Goal: Task Accomplishment & Management: Complete application form

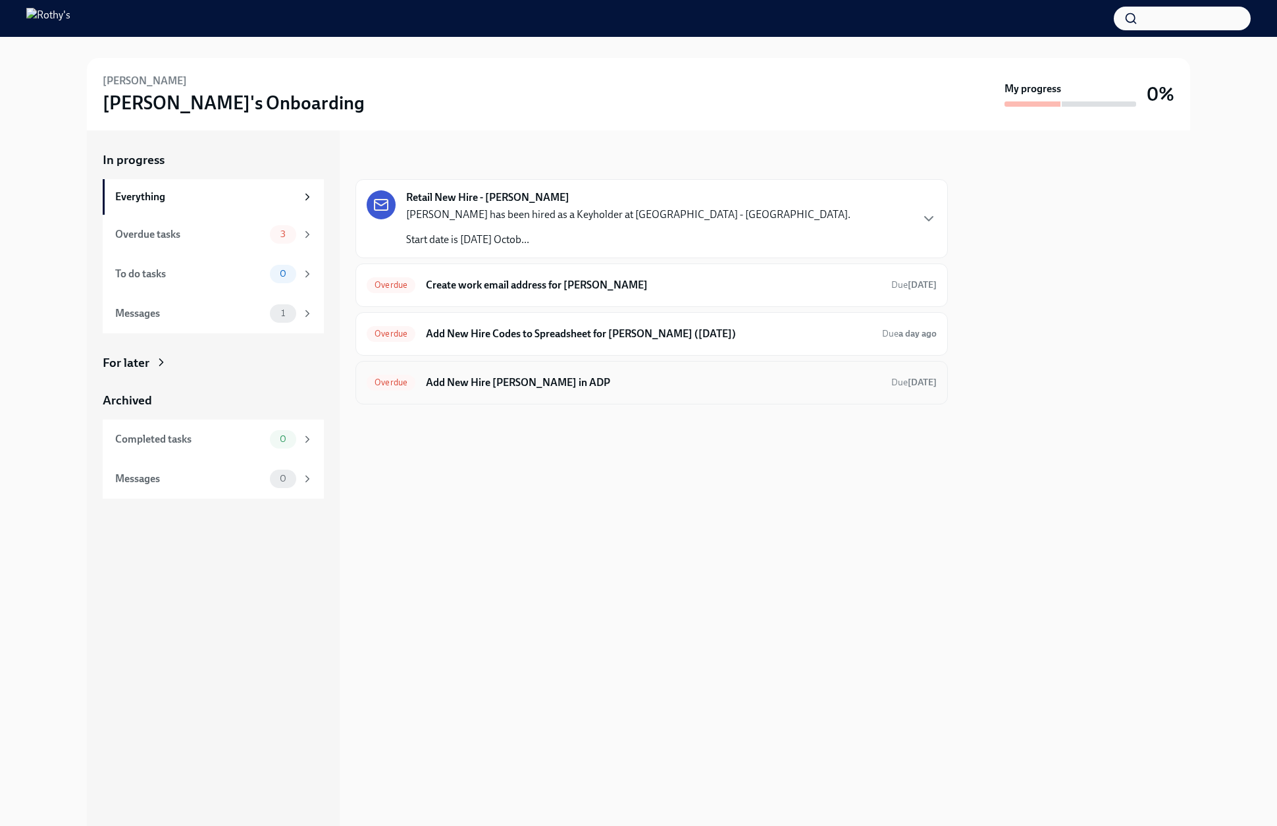
click at [532, 381] on h6 "Add New Hire Delia Hartman in ADP" at bounding box center [653, 382] width 455 height 14
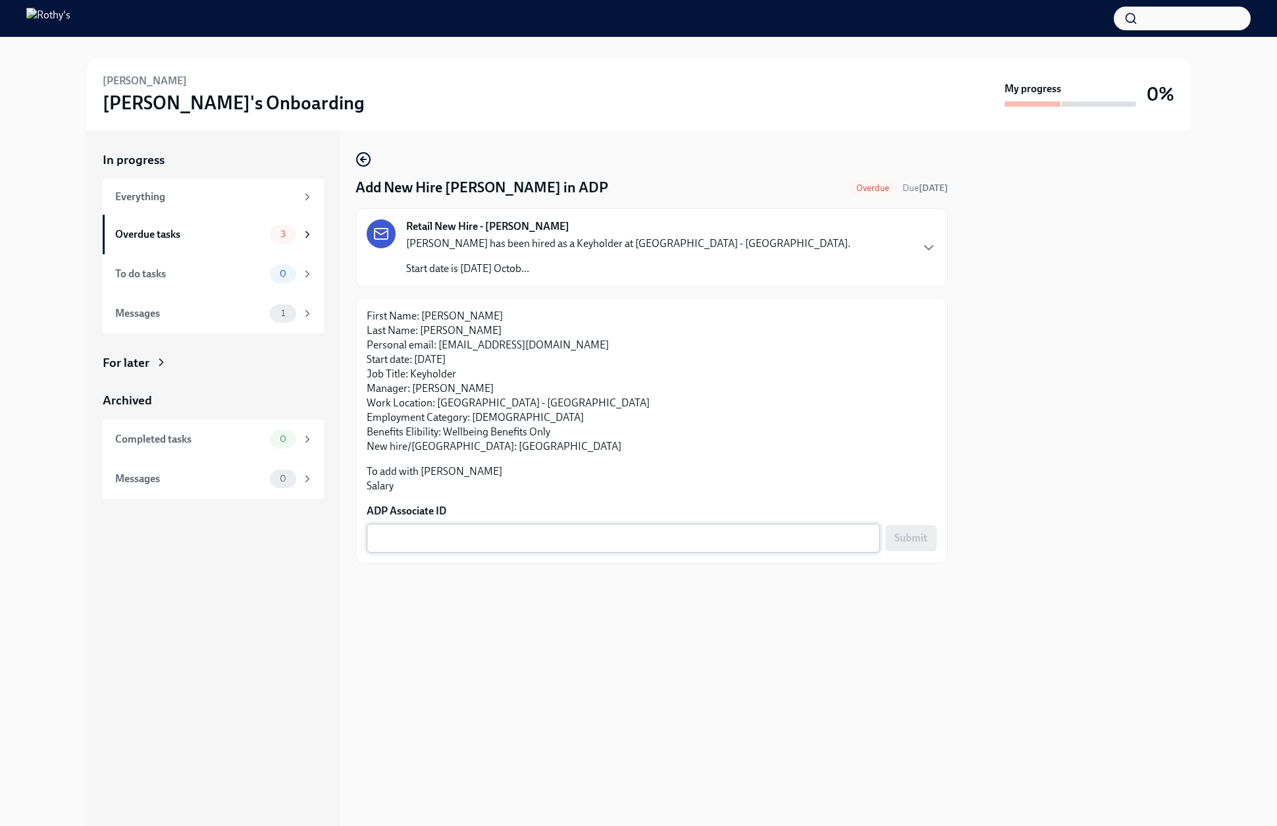
click at [491, 546] on div "x ​" at bounding box center [624, 537] width 514 height 29
paste textarea "Z9283AI47"
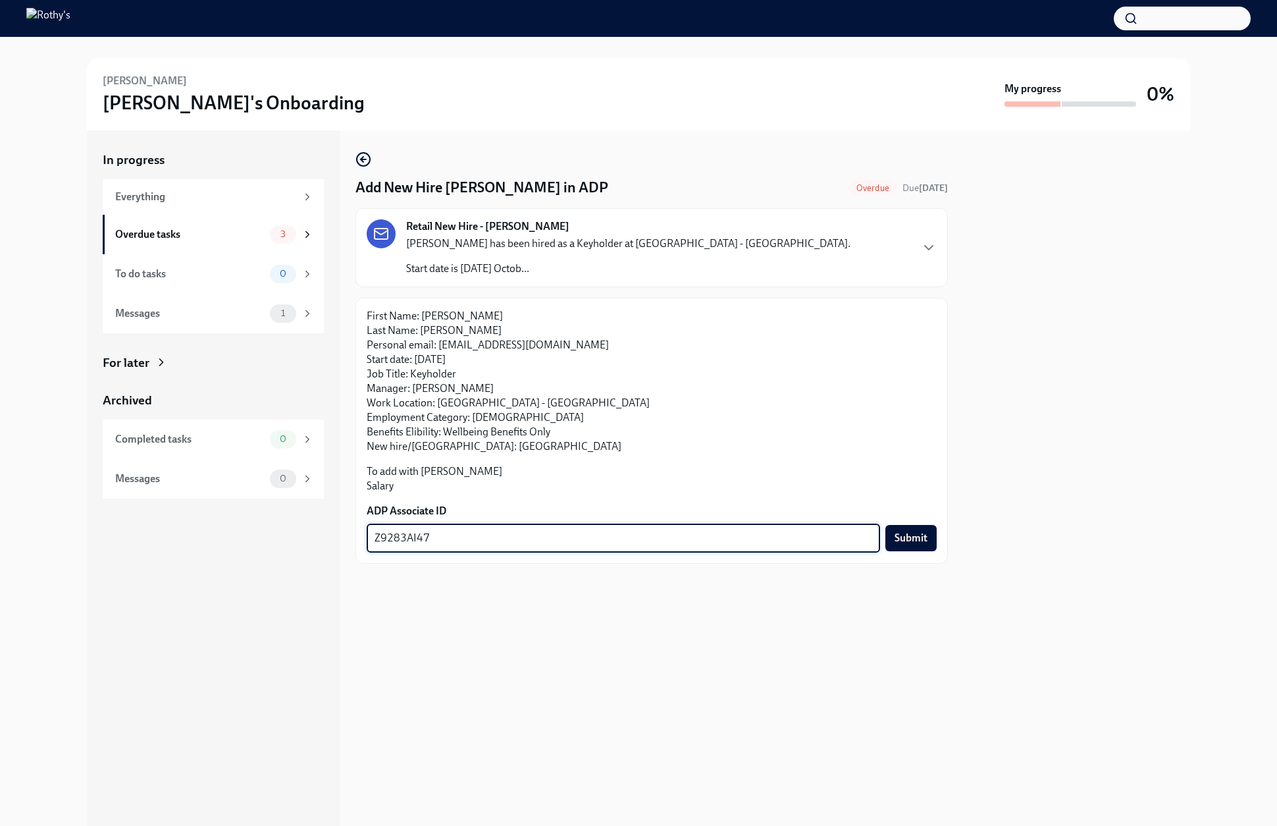
type textarea "Z9283AI47"
click at [922, 538] on span "Submit" at bounding box center [911, 537] width 33 height 13
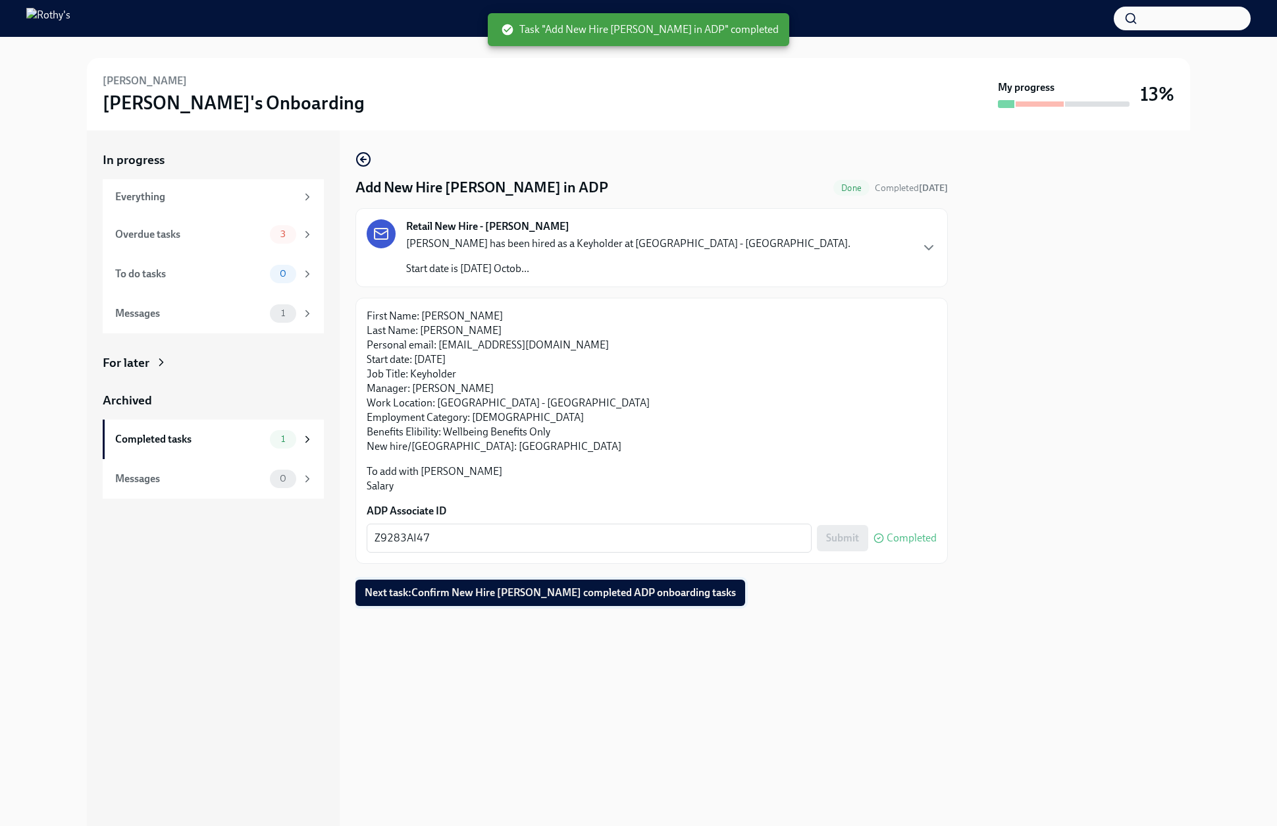
click at [701, 588] on span "Next task : Confirm New Hire Delia Hartman completed ADP onboarding tasks" at bounding box center [550, 592] width 371 height 13
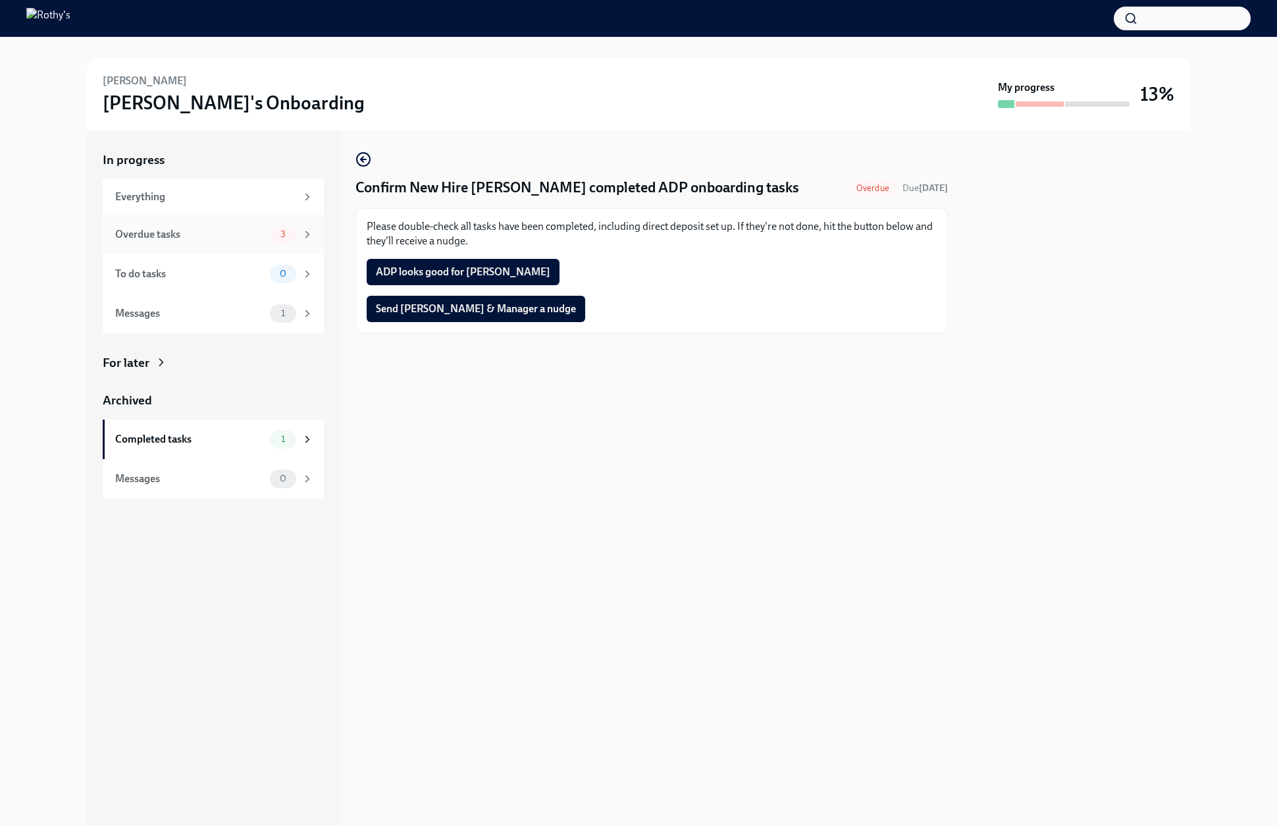
click at [159, 238] on div "Overdue tasks" at bounding box center [189, 234] width 149 height 14
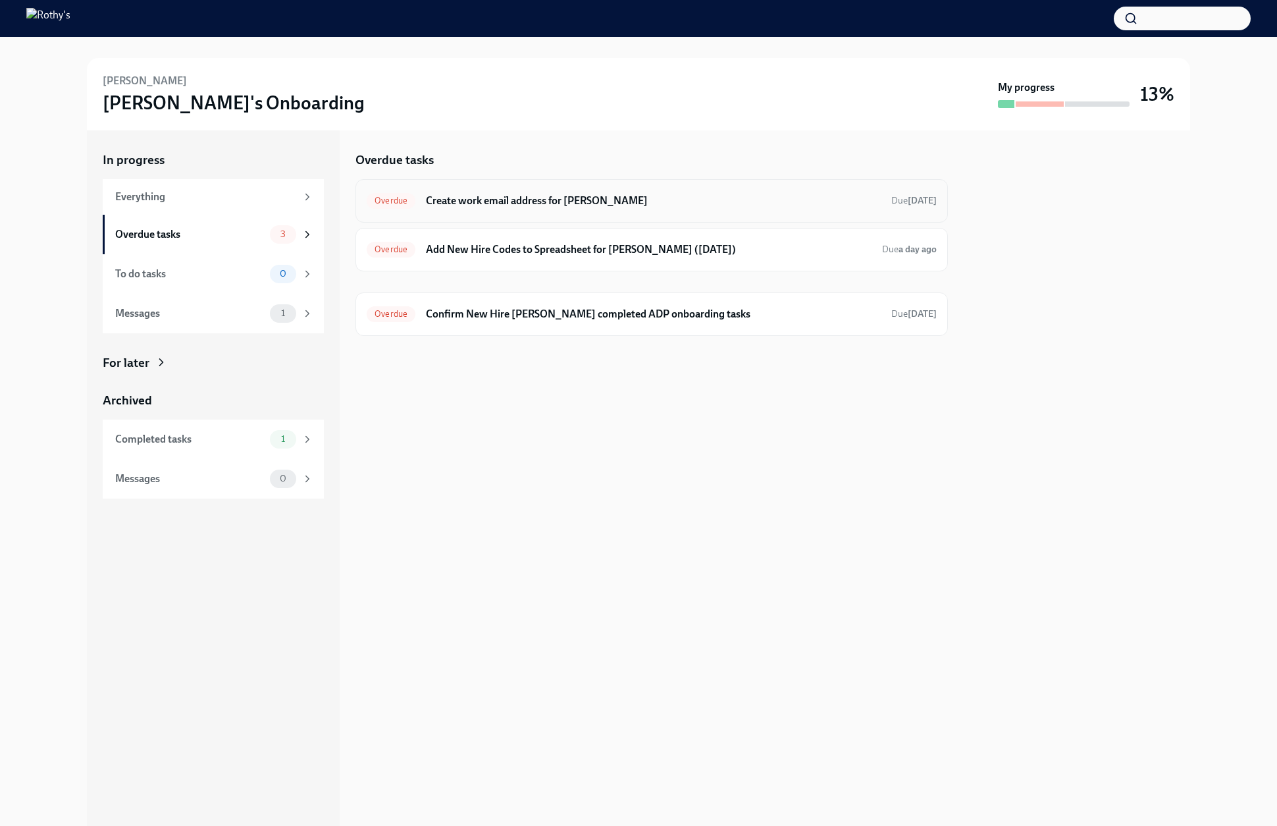
click at [521, 201] on h6 "Create work email address for Delia Hartman" at bounding box center [653, 201] width 455 height 14
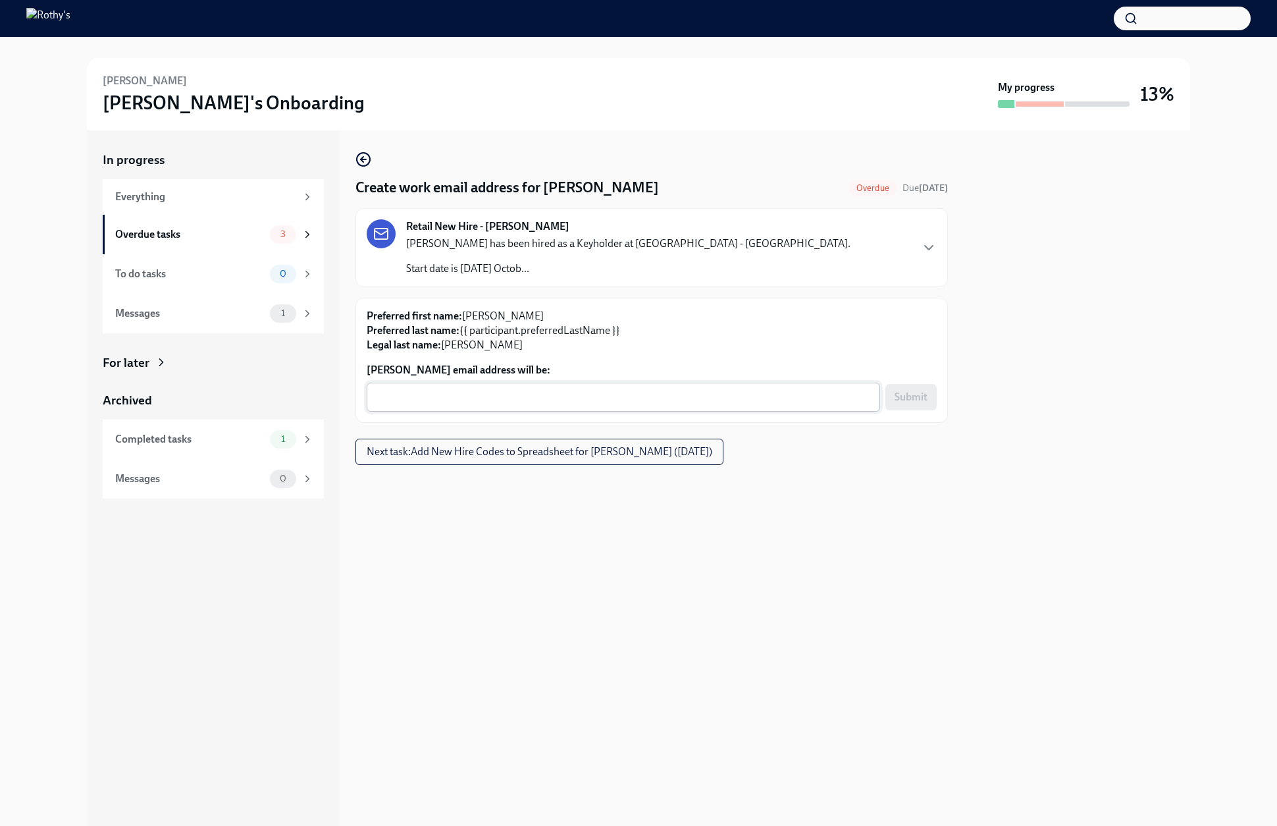
click at [479, 388] on div "x ​" at bounding box center [624, 397] width 514 height 29
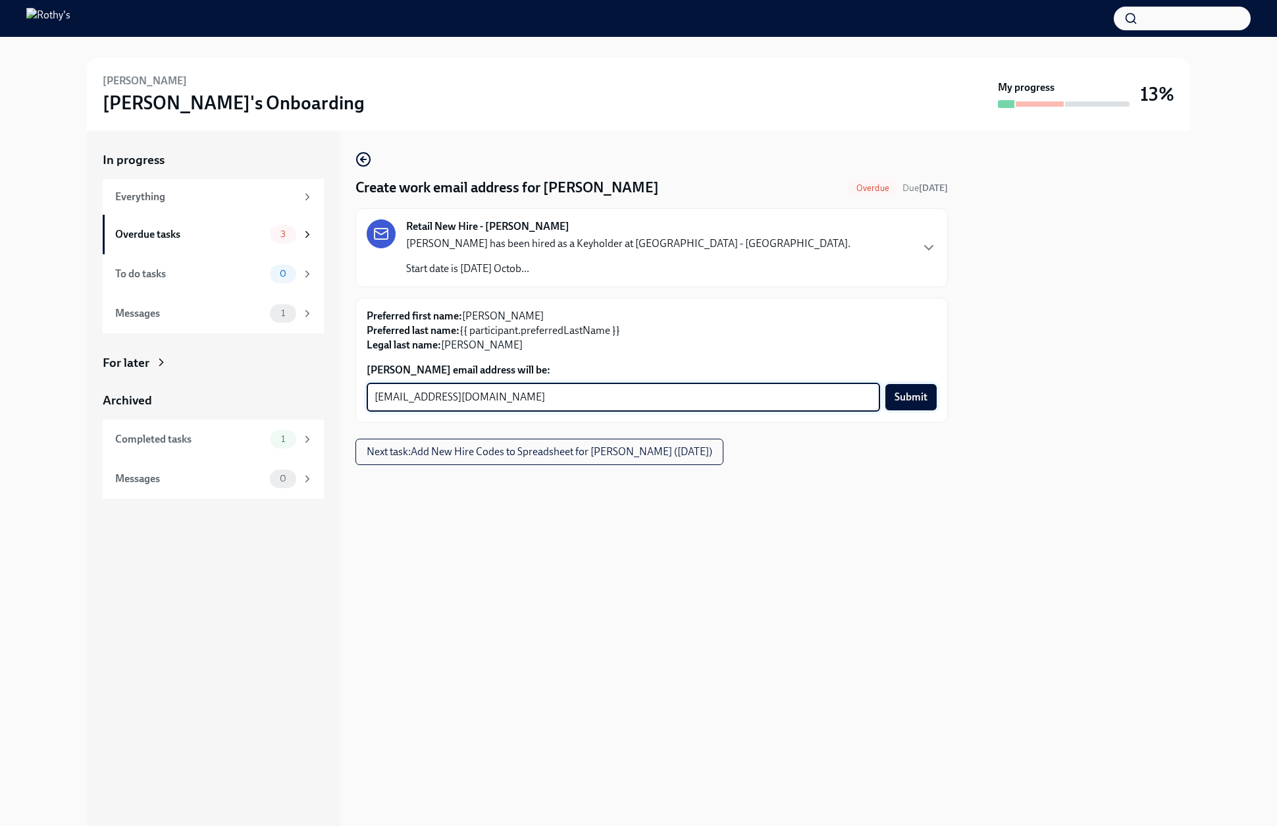
type textarea "deliahartman@rothys.com"
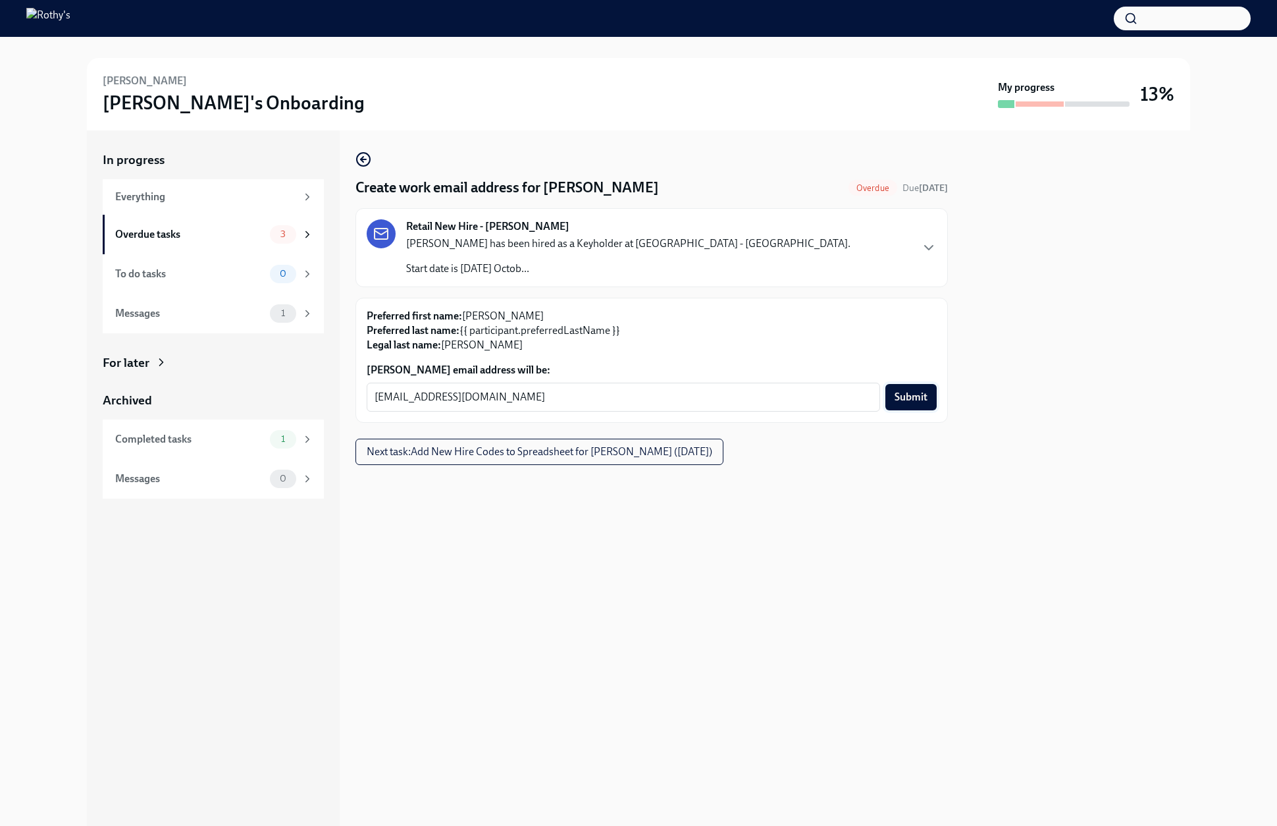
click at [911, 399] on span "Submit" at bounding box center [911, 396] width 33 height 13
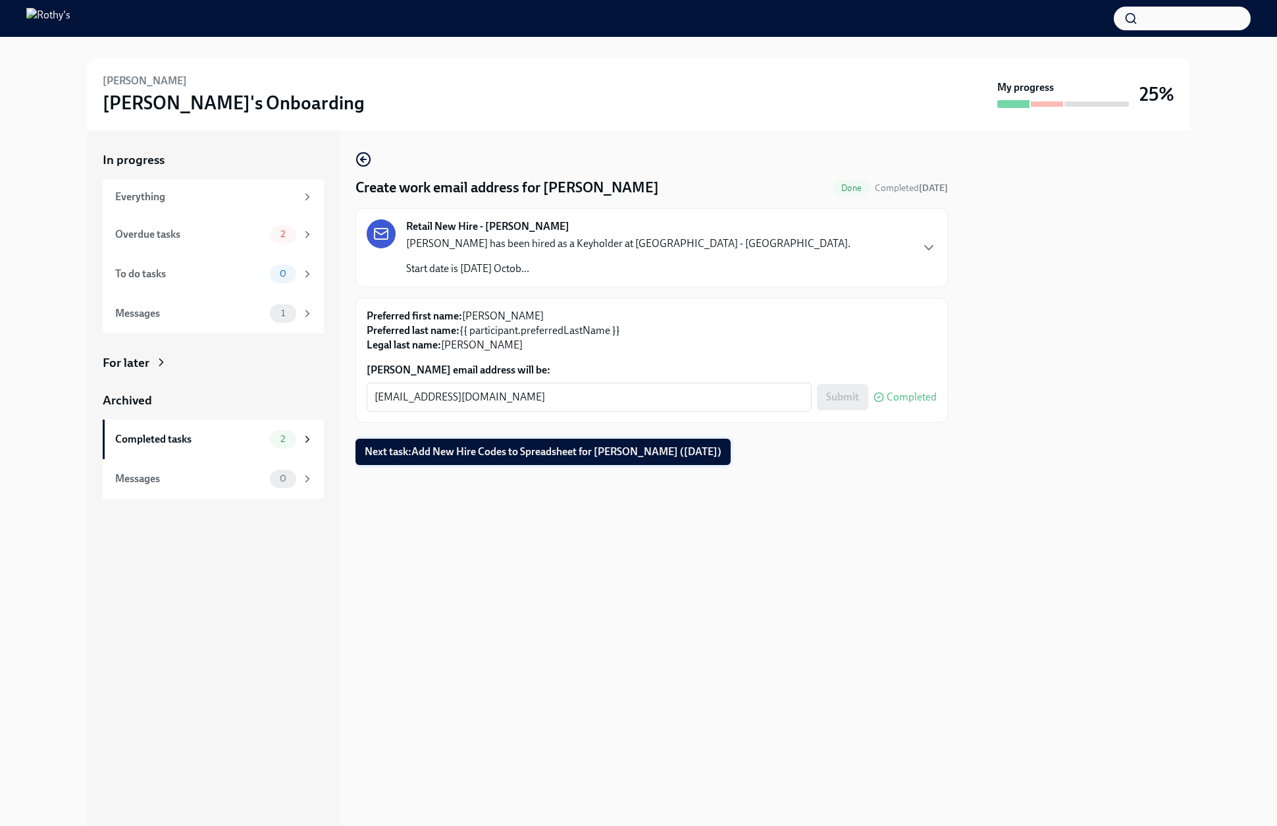
click at [566, 462] on button "Next task : Add New Hire Codes to Spreadsheet for Delia Hartman (10/21/2025)" at bounding box center [543, 451] width 375 height 26
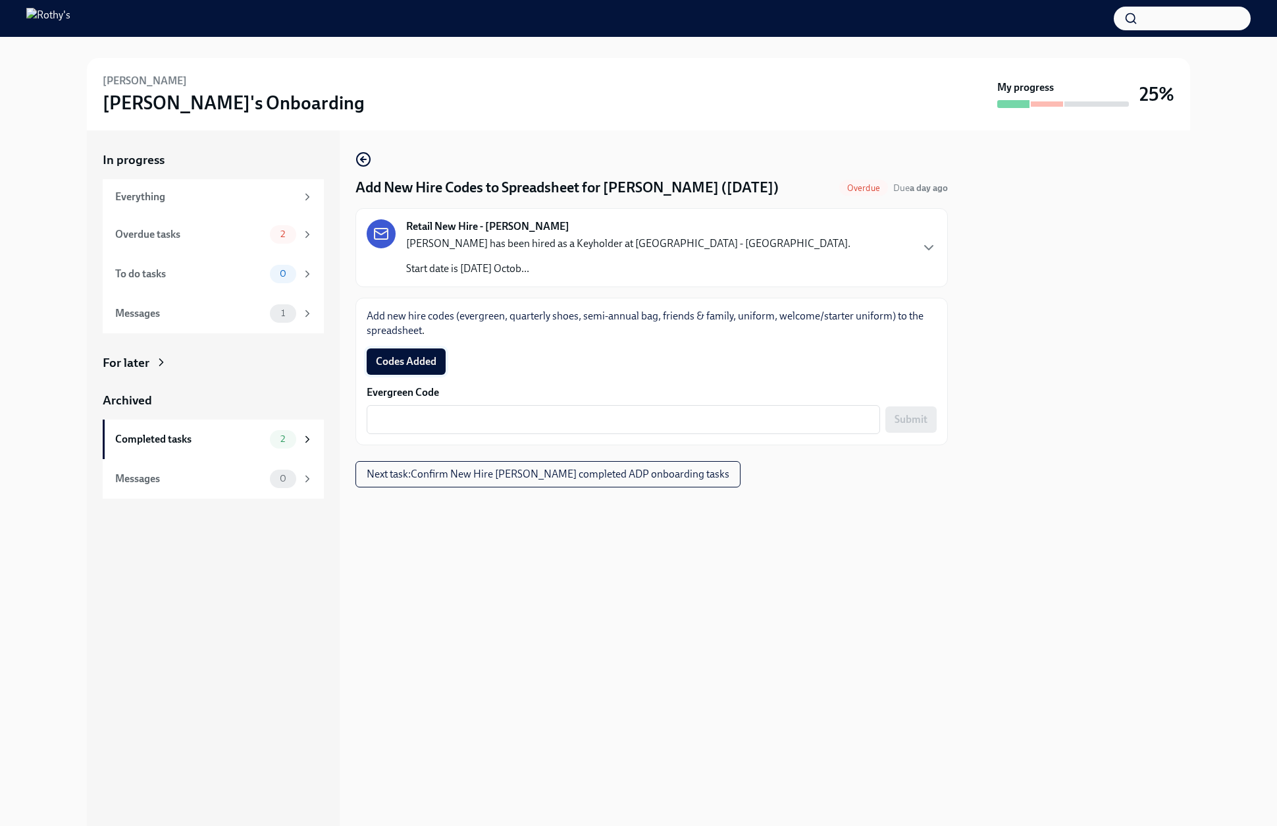
click at [439, 371] on button "Codes Added" at bounding box center [406, 361] width 79 height 26
click at [770, 419] on textarea "Evergreen Code" at bounding box center [624, 419] width 498 height 16
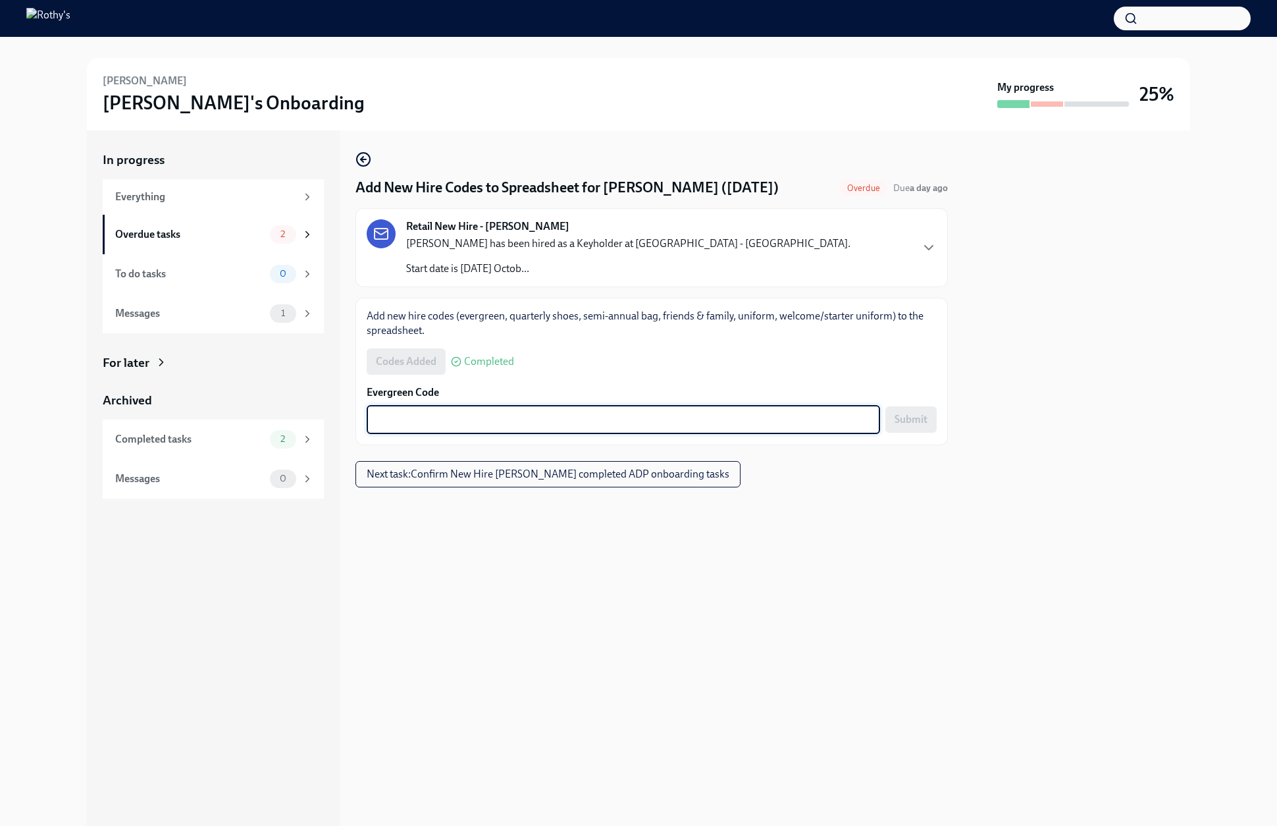
paste textarea "E-FF-NTTCR6"
type textarea "E-FF-NTTCR6"
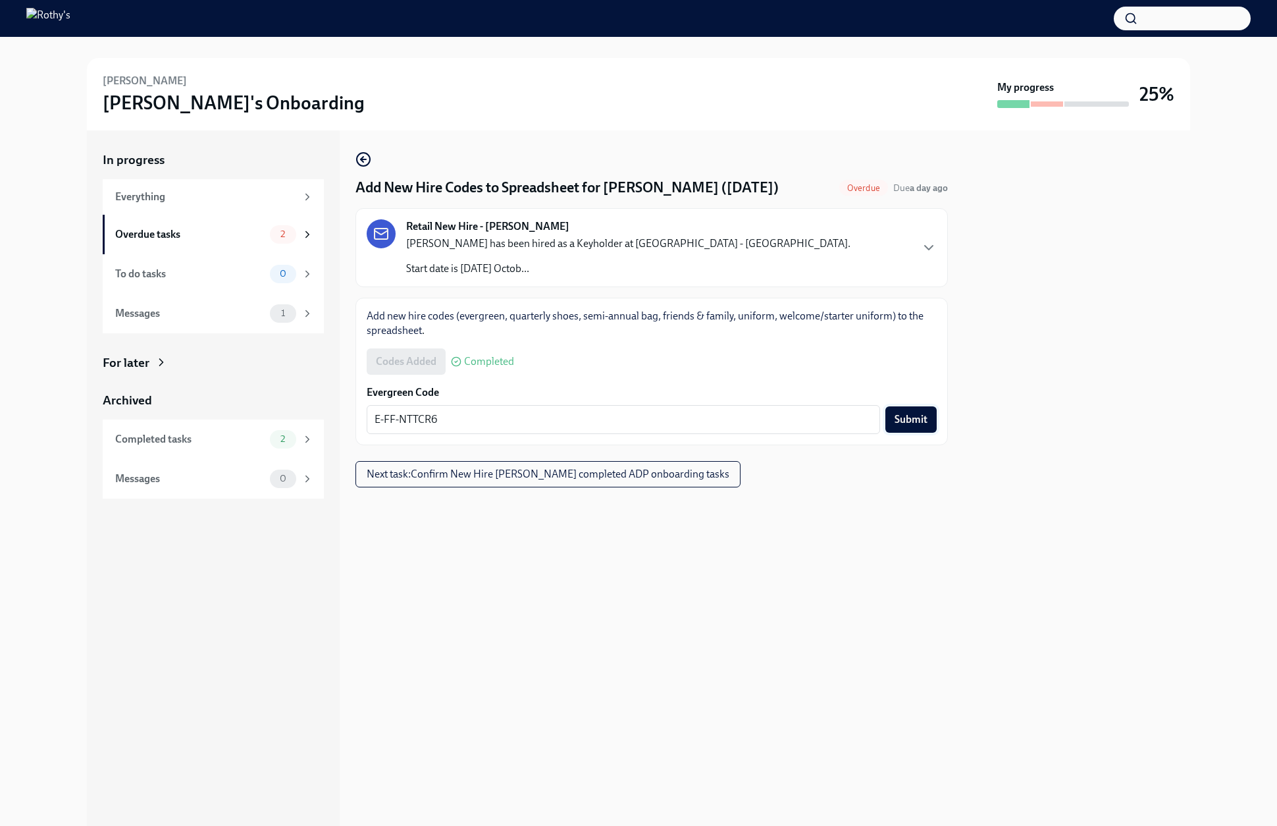
click at [920, 421] on span "Submit" at bounding box center [911, 419] width 33 height 13
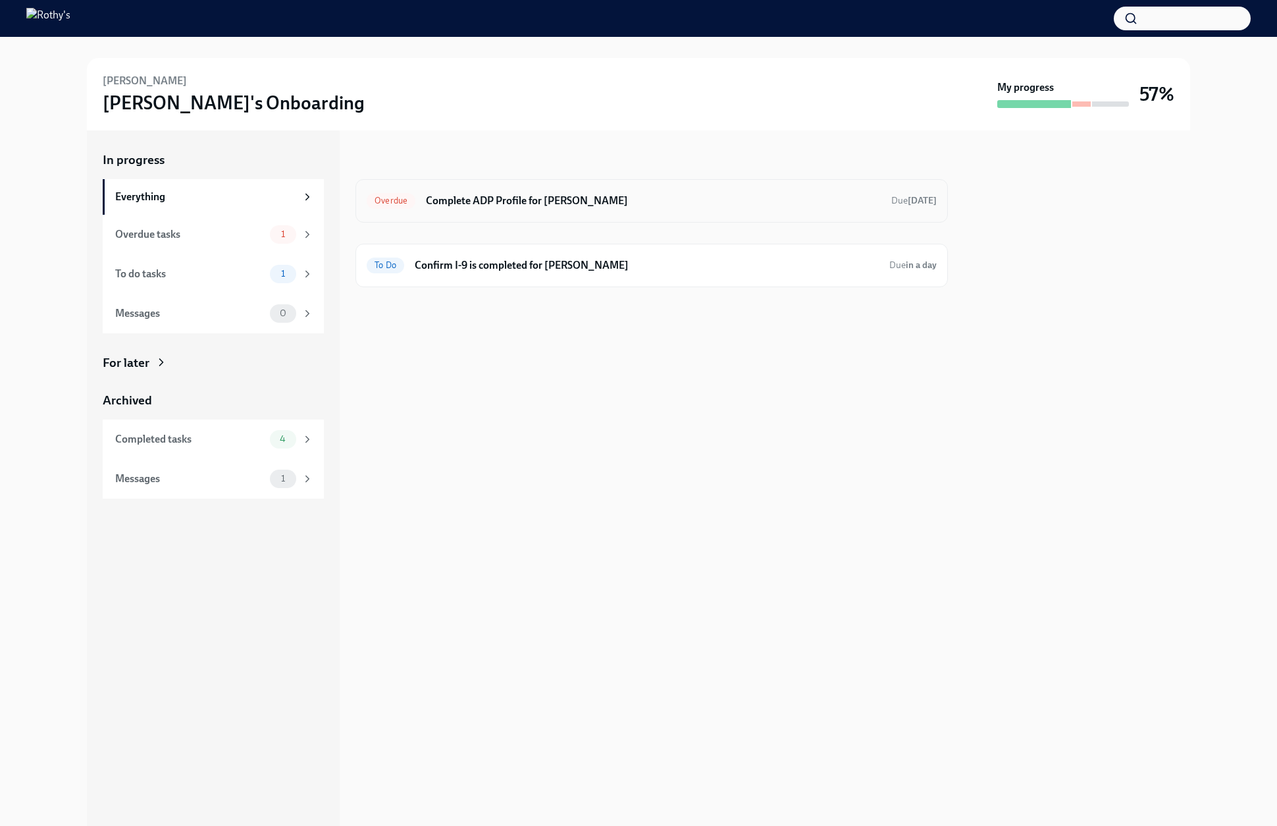
click at [471, 180] on div "Overdue Complete ADP Profile for Linda Sanchez Due today" at bounding box center [652, 200] width 593 height 43
click at [482, 201] on h6 "Complete ADP Profile for Linda Sanchez" at bounding box center [653, 201] width 455 height 14
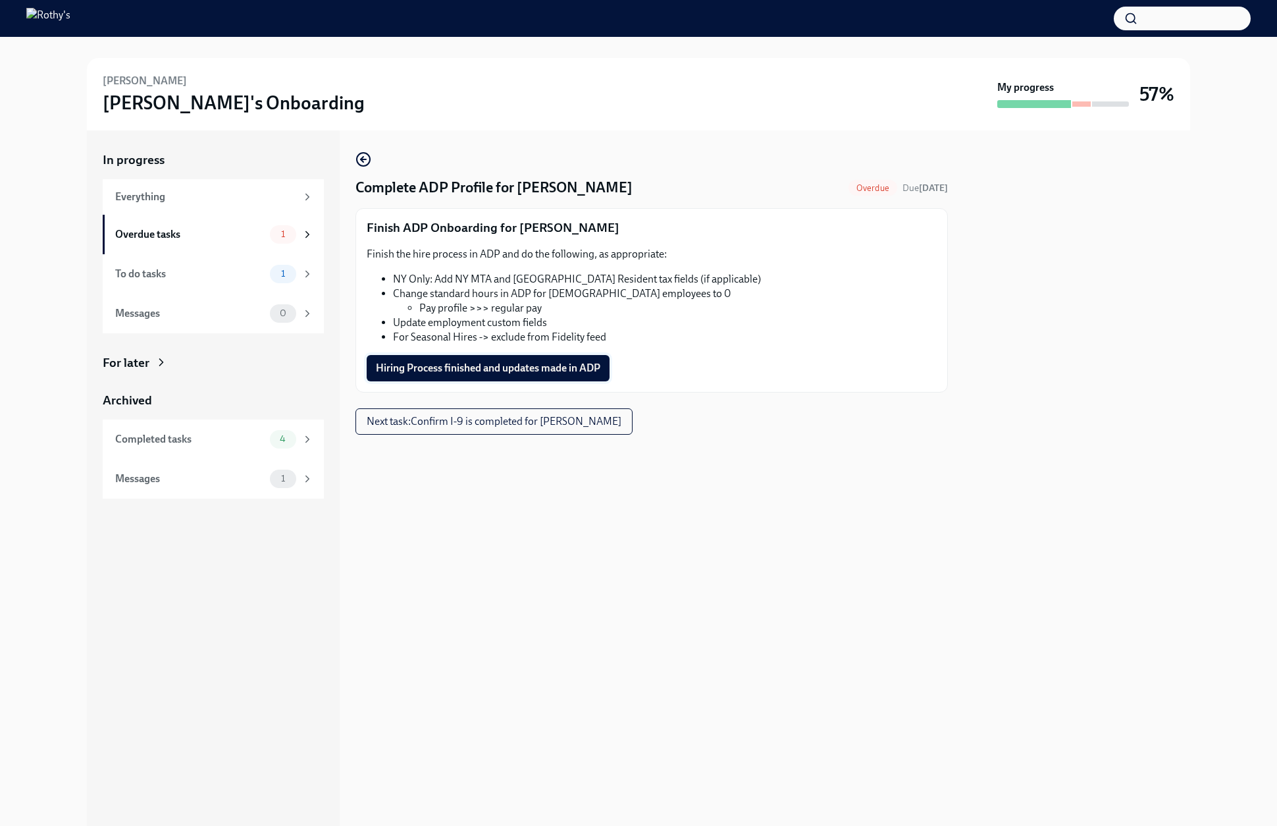
click at [510, 380] on button "Hiring Process finished and updates made in ADP" at bounding box center [488, 368] width 243 height 26
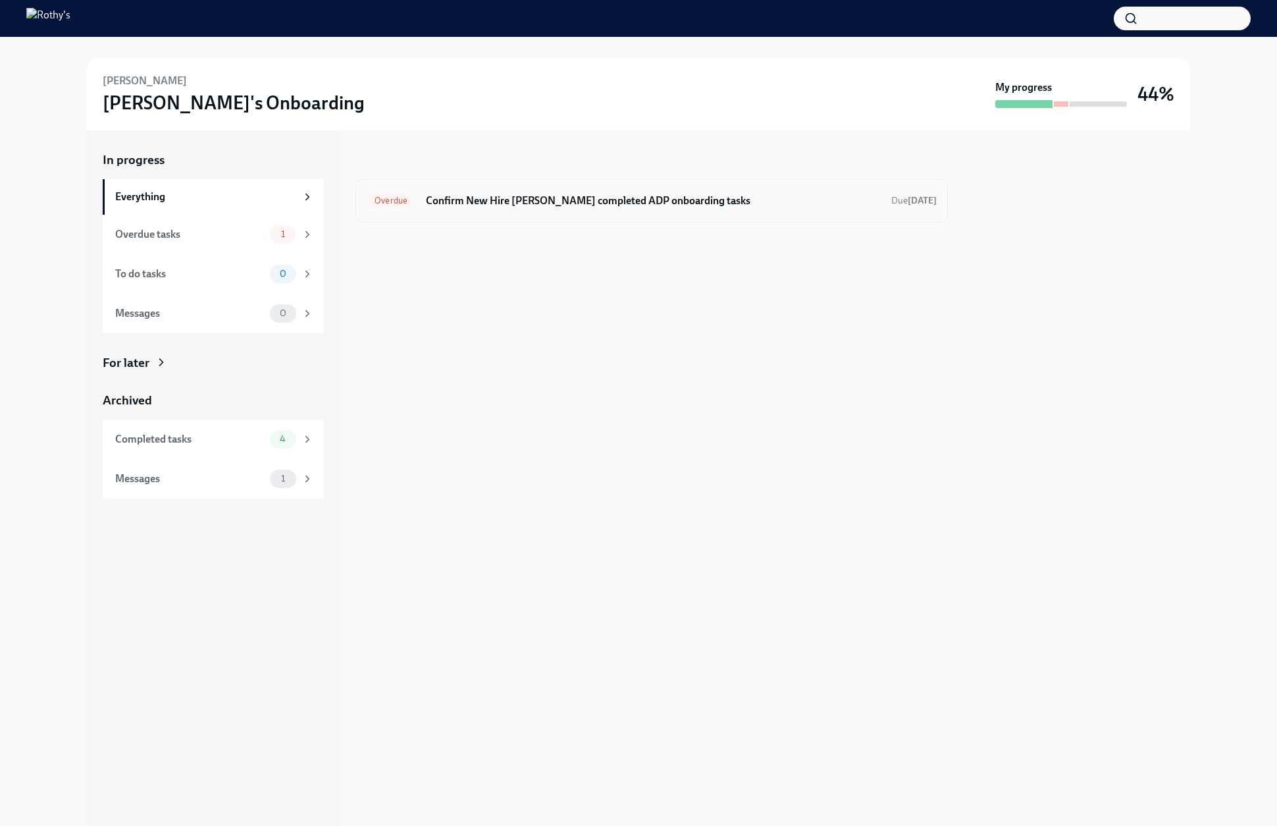
click at [452, 218] on div "Overdue Confirm New Hire [PERSON_NAME] completed ADP onboarding tasks Due [DATE]" at bounding box center [652, 200] width 593 height 43
click at [448, 194] on h6 "Confirm New Hire [PERSON_NAME] completed ADP onboarding tasks" at bounding box center [653, 201] width 455 height 14
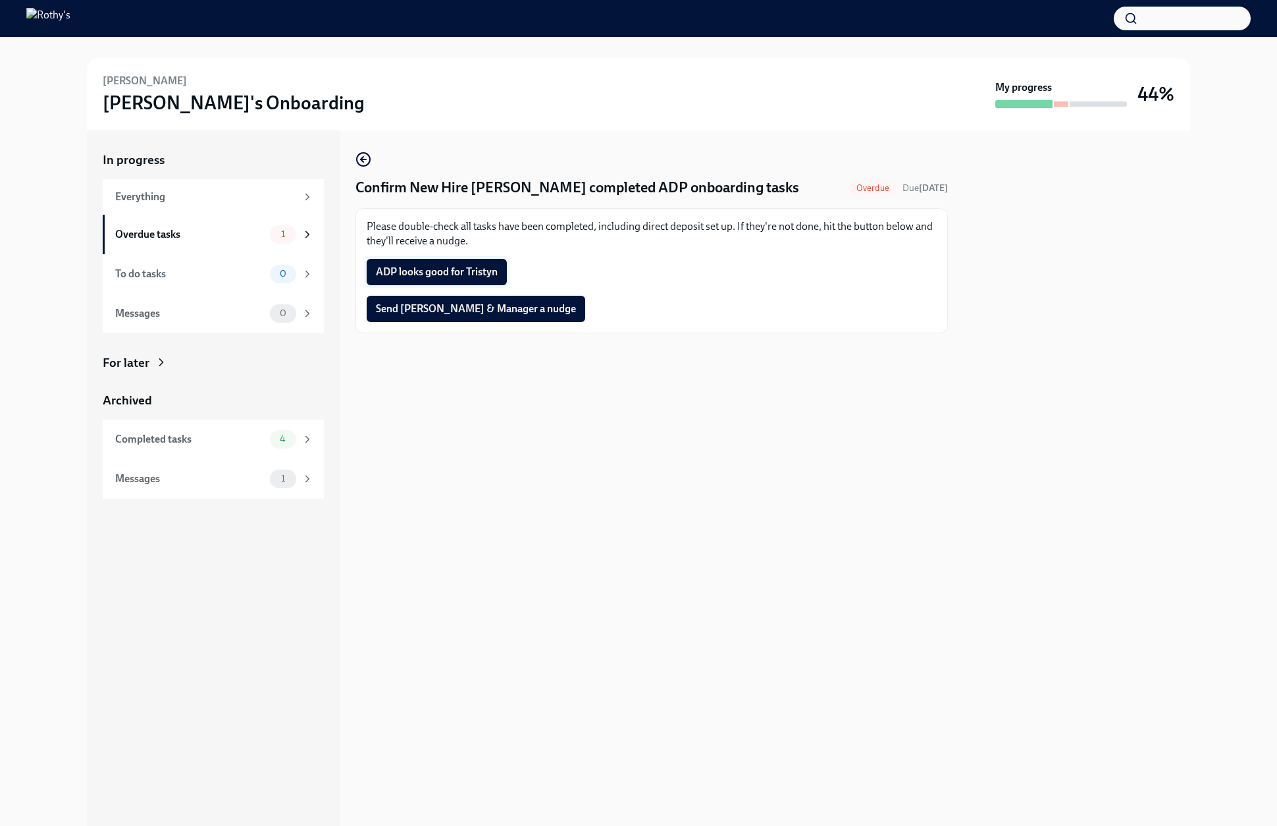
click at [449, 272] on span "ADP looks good for Tristyn" at bounding box center [437, 271] width 122 height 13
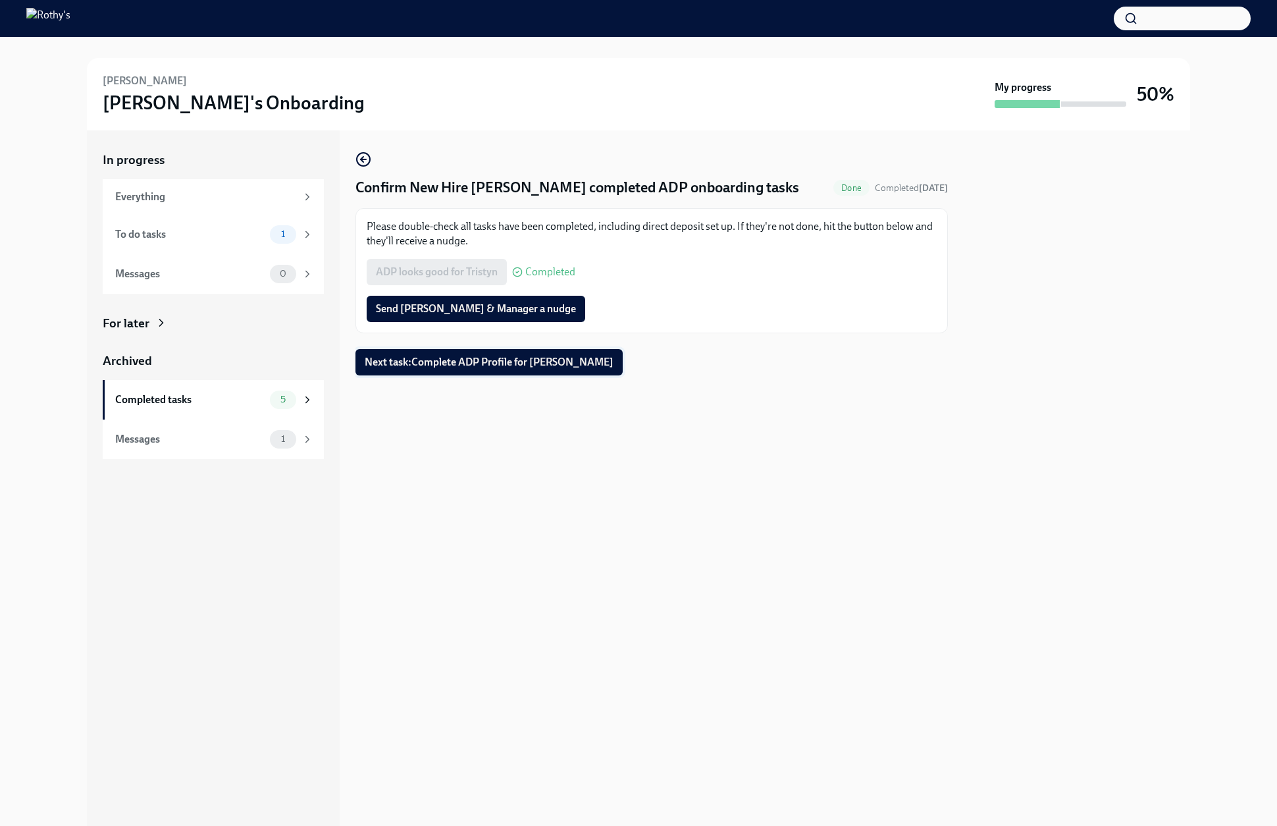
click at [399, 364] on span "Next task : Complete ADP Profile for Tristyn Hudson" at bounding box center [489, 362] width 249 height 13
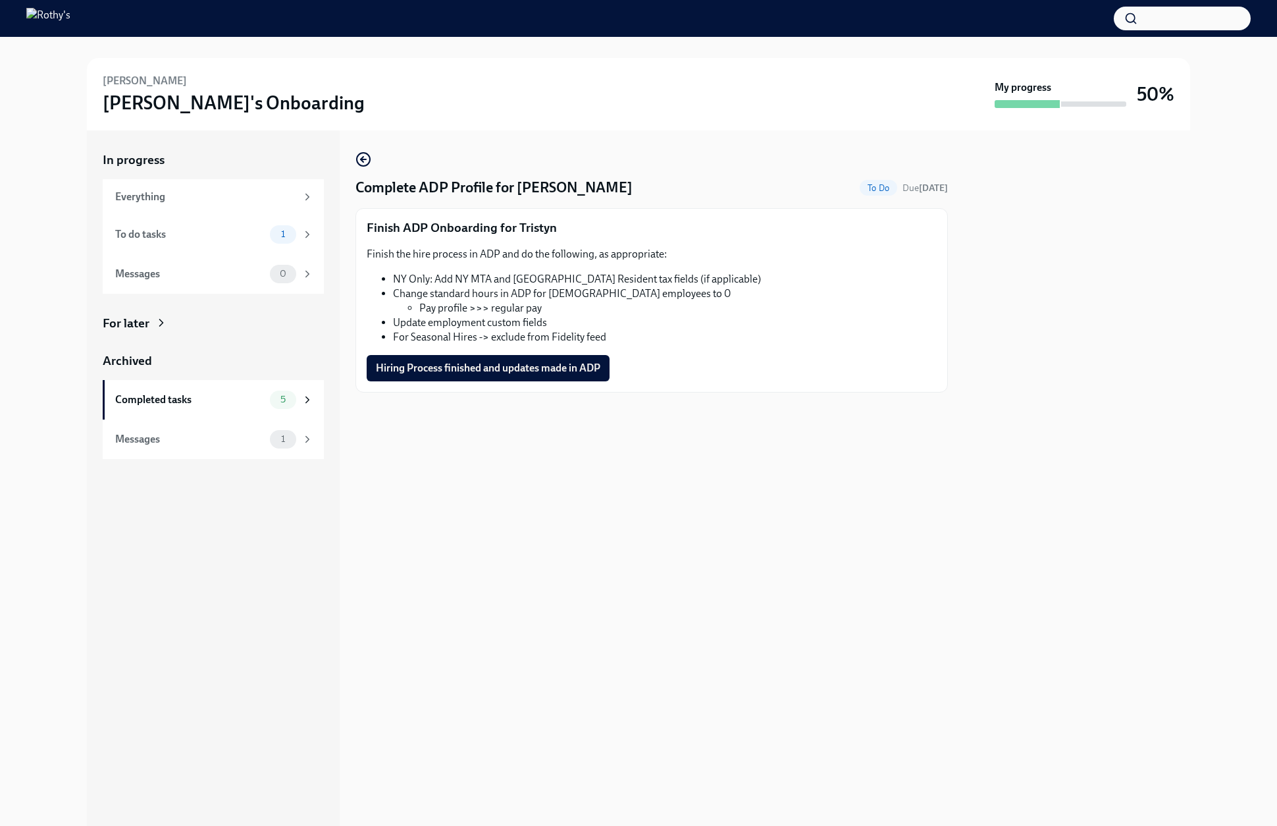
click at [438, 382] on div "Finish ADP Onboarding for Tristyn Finish the hire process in ADP and do the fol…" at bounding box center [652, 300] width 593 height 184
click at [437, 372] on span "Hiring Process finished and updates made in ADP" at bounding box center [488, 367] width 225 height 13
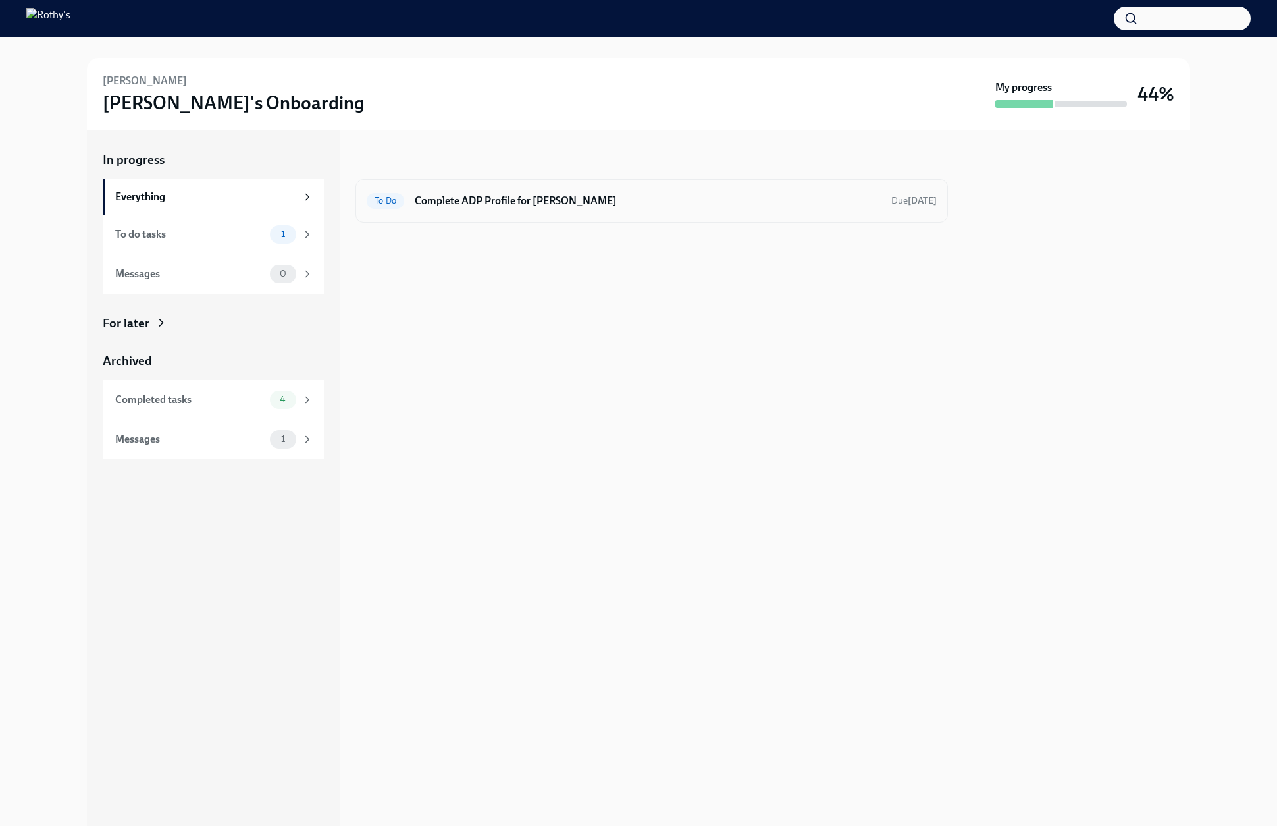
click at [433, 211] on div "To Do Complete ADP Profile for Erin Barclay Due in 2 days" at bounding box center [652, 200] width 593 height 43
click at [441, 201] on h6 "Complete ADP Profile for Erin Barclay" at bounding box center [648, 201] width 466 height 14
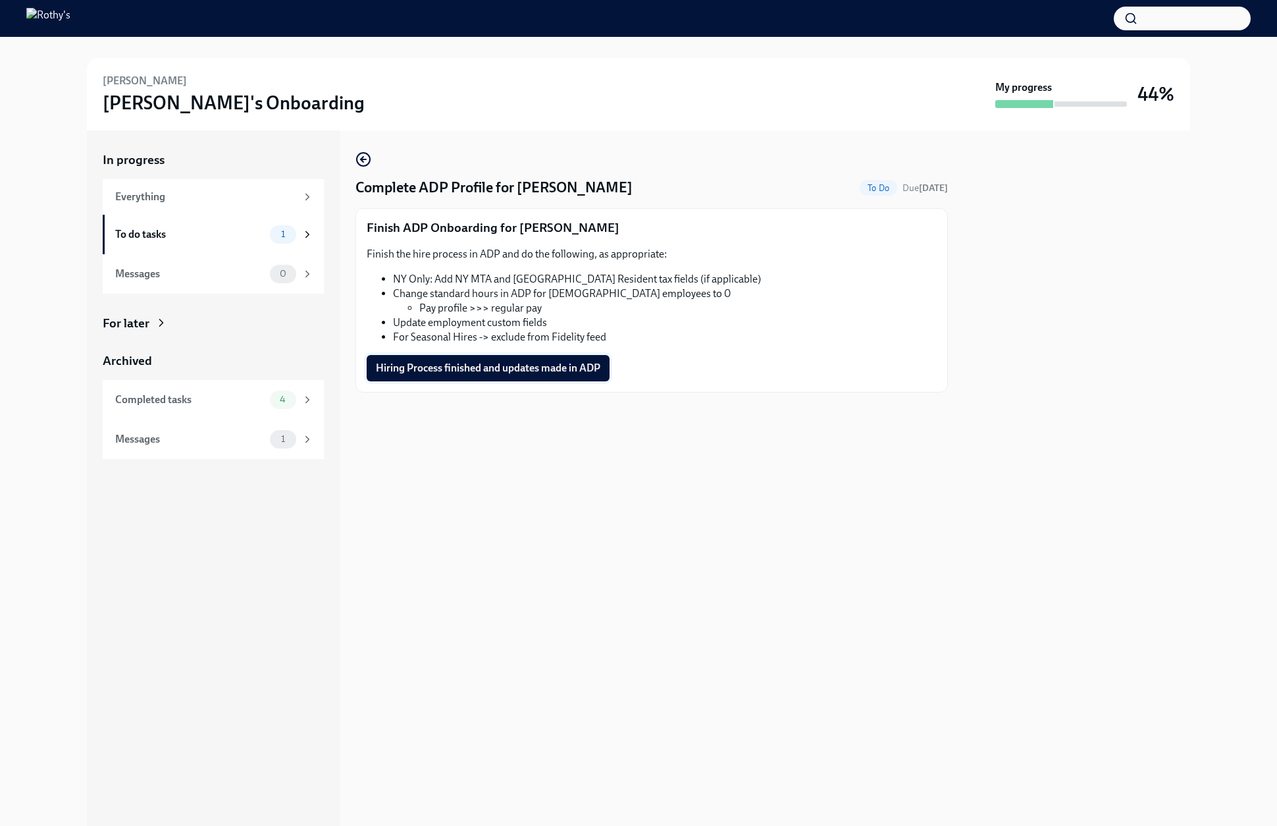
click at [494, 369] on span "Hiring Process finished and updates made in ADP" at bounding box center [488, 367] width 225 height 13
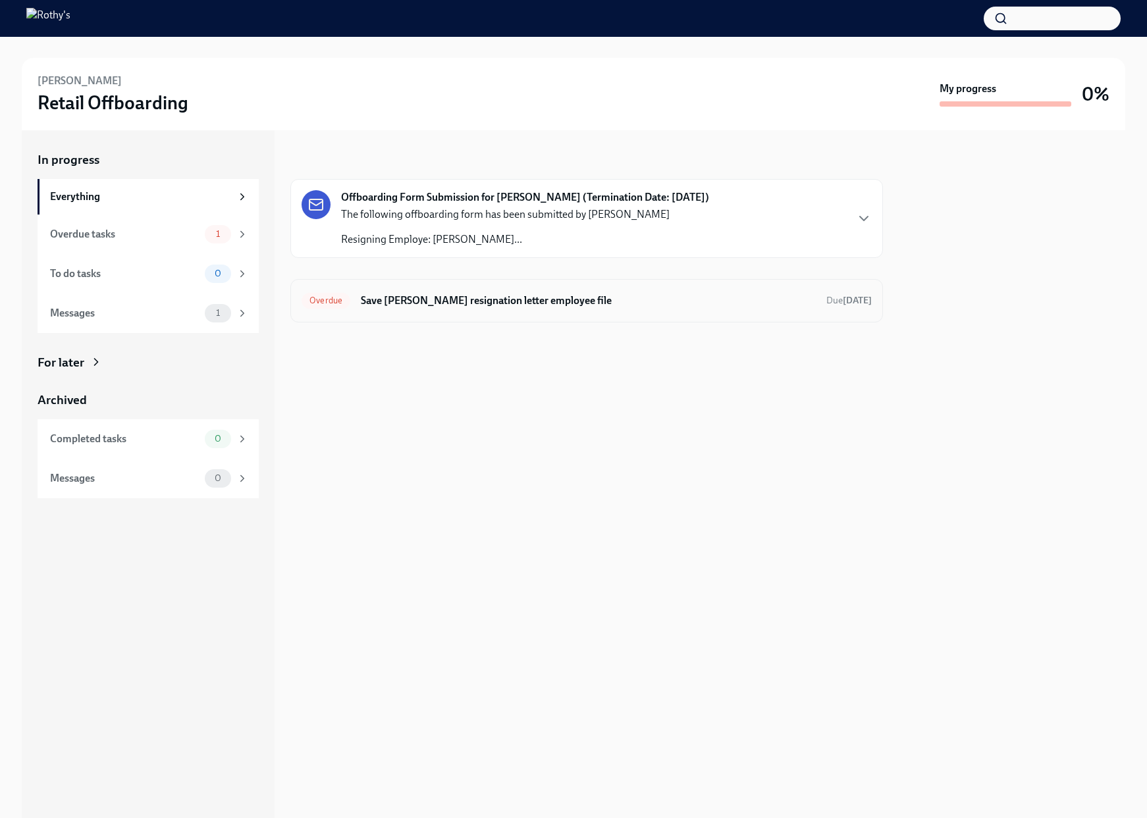
click at [404, 299] on h6 "Save [PERSON_NAME] resignation letter employee file" at bounding box center [588, 301] width 455 height 14
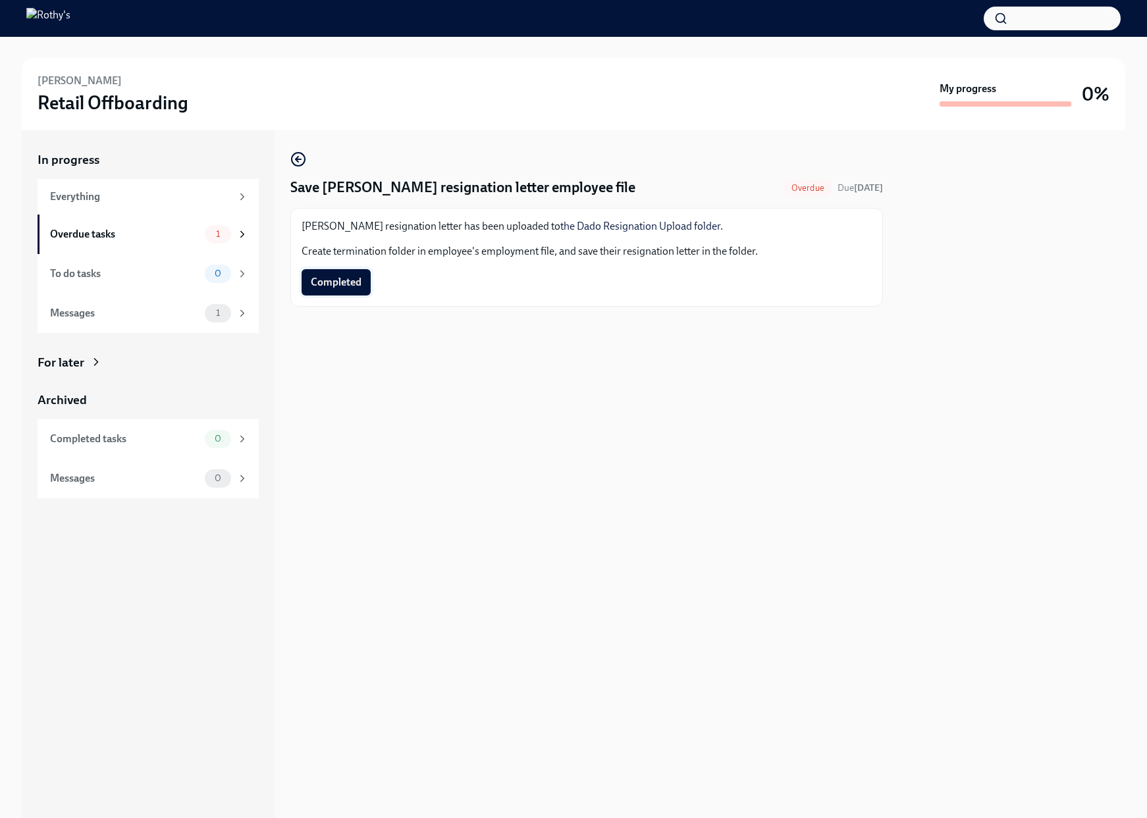
click at [342, 282] on span "Completed" at bounding box center [336, 282] width 51 height 13
